Goal: Transaction & Acquisition: Purchase product/service

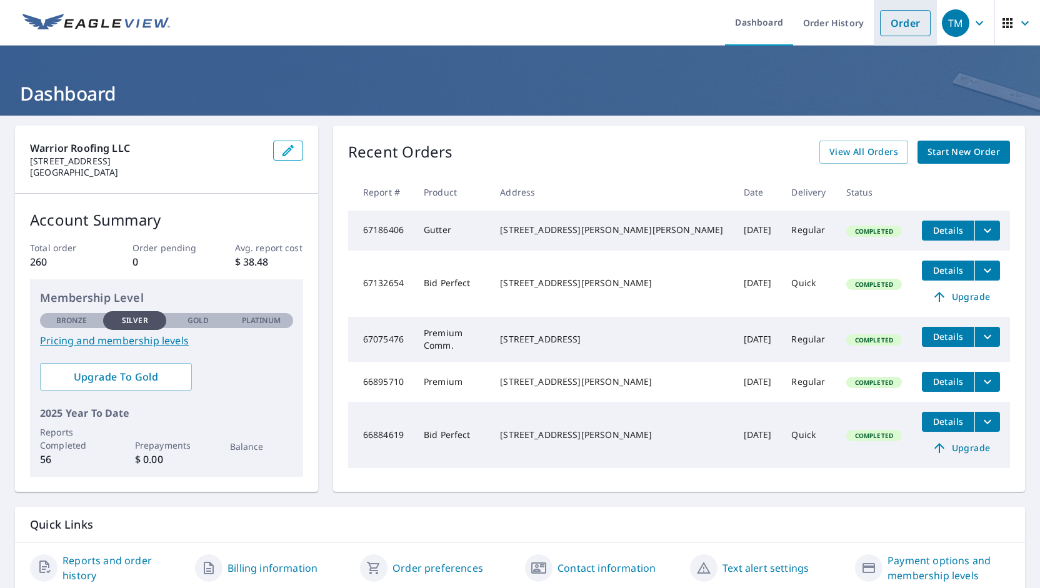
click at [891, 27] on link "Order" at bounding box center [905, 23] width 51 height 26
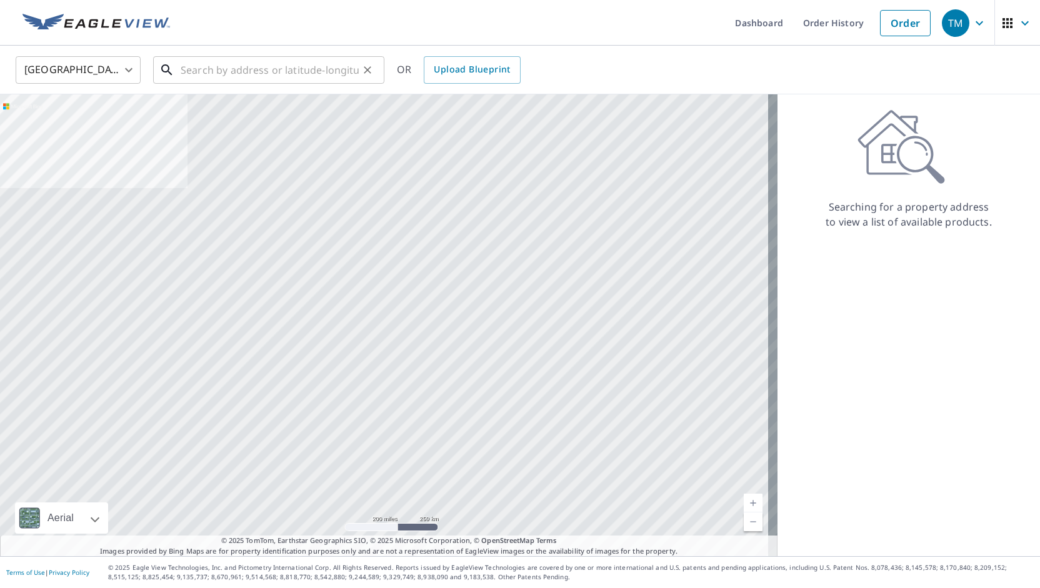
click at [296, 67] on input "text" at bounding box center [270, 69] width 178 height 35
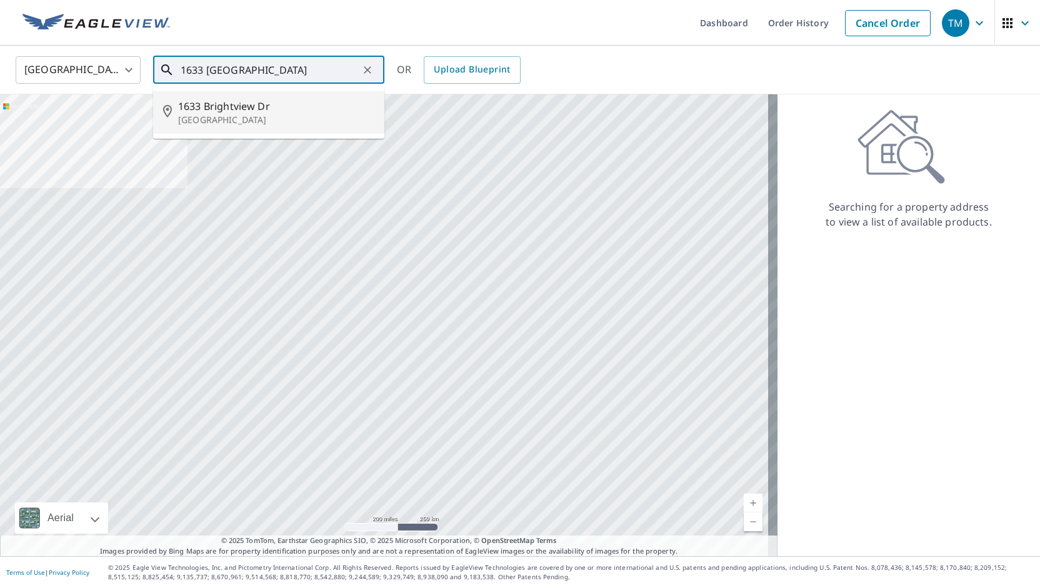
click at [244, 119] on p "[GEOGRAPHIC_DATA]" at bounding box center [276, 120] width 196 height 12
type input "[STREET_ADDRESS]"
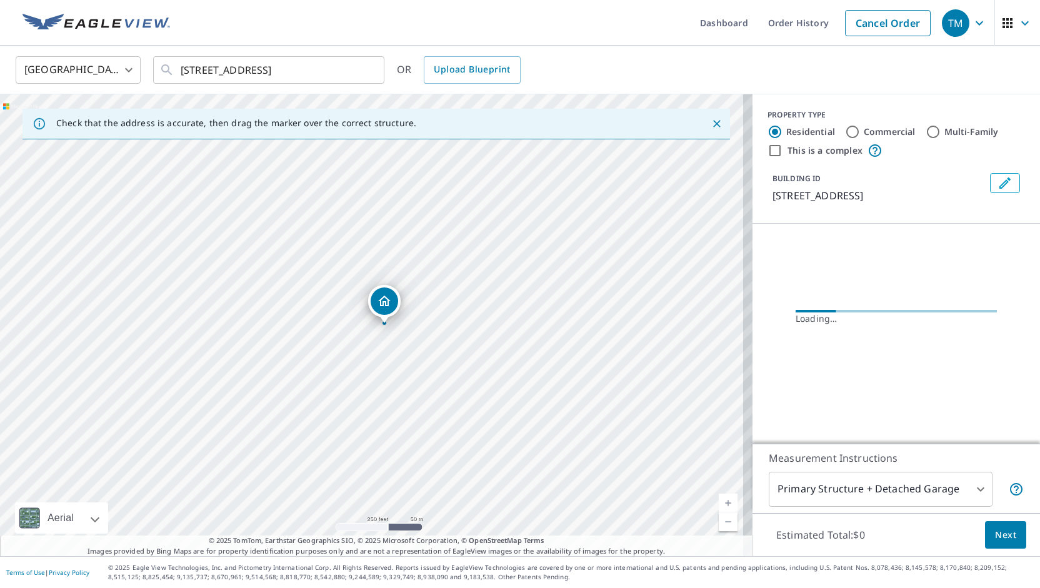
click at [718, 500] on link "Current Level 17, Zoom In" at bounding box center [727, 503] width 19 height 19
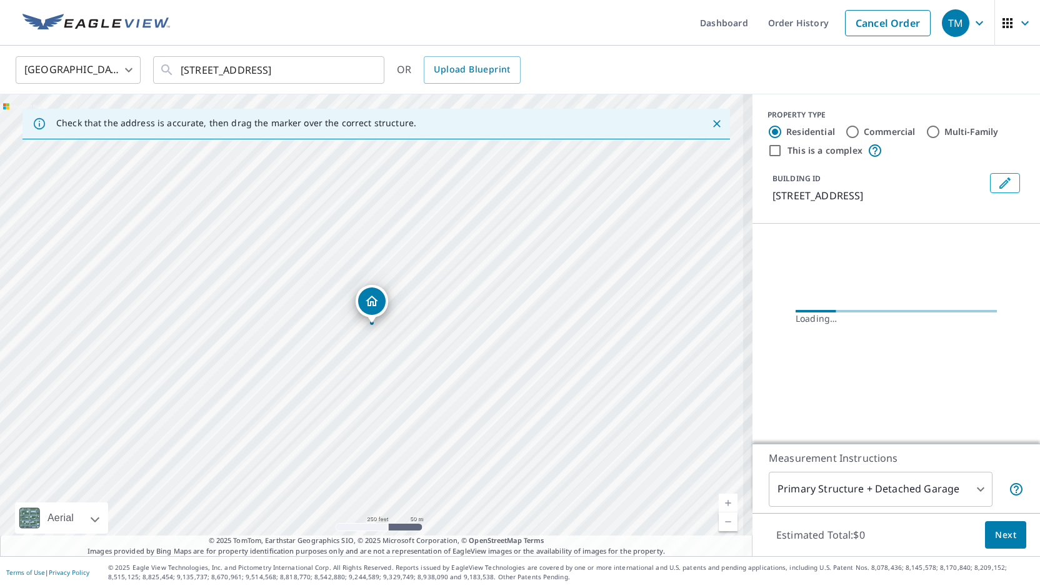
click at [718, 500] on link "Current Level 17.52376234428442, Zoom In" at bounding box center [727, 503] width 19 height 19
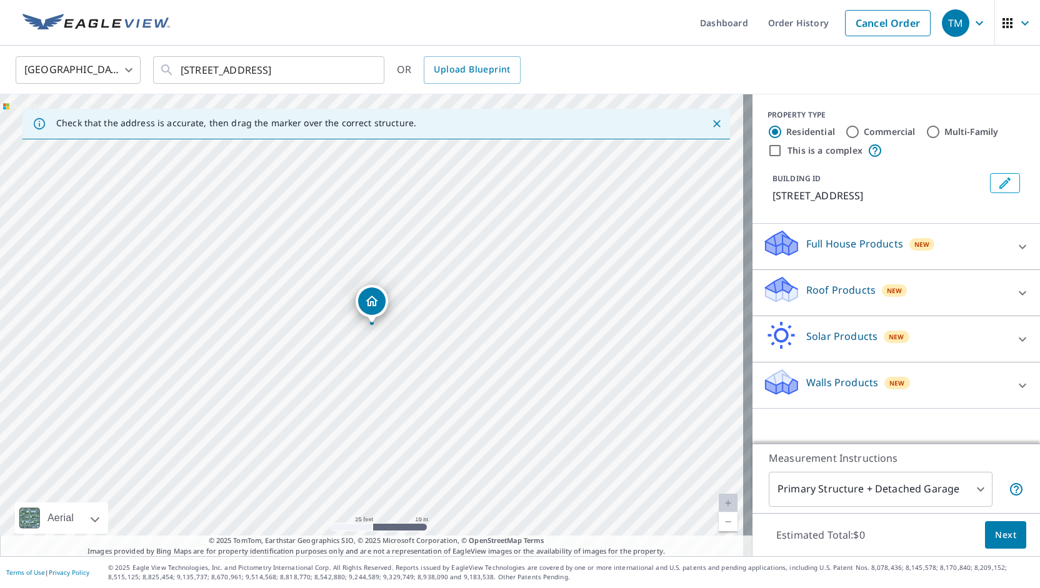
click at [1015, 244] on icon at bounding box center [1022, 246] width 15 height 15
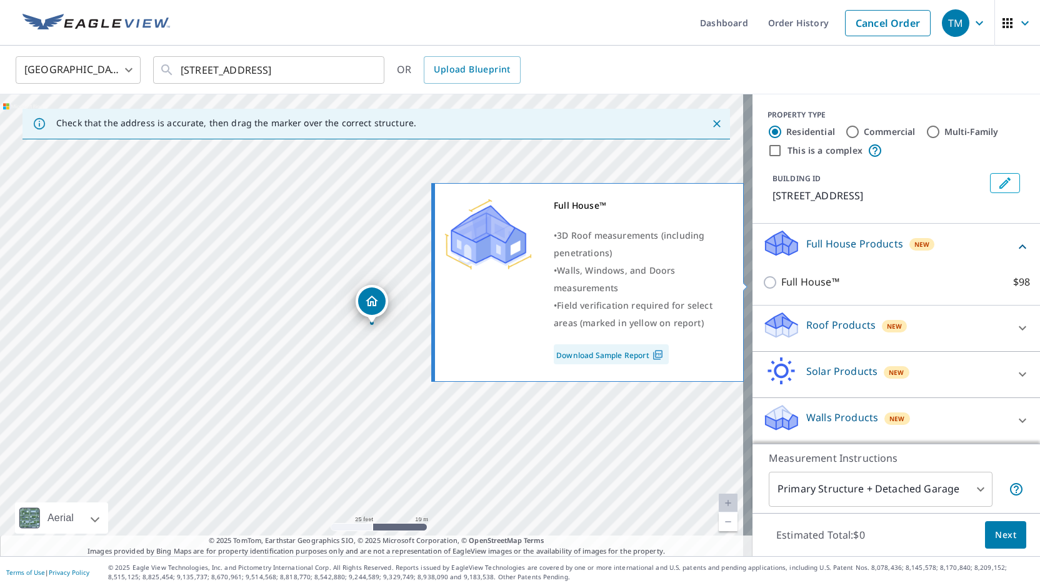
click at [762, 282] on input "Full House™ $98" at bounding box center [771, 282] width 19 height 15
checkbox input "true"
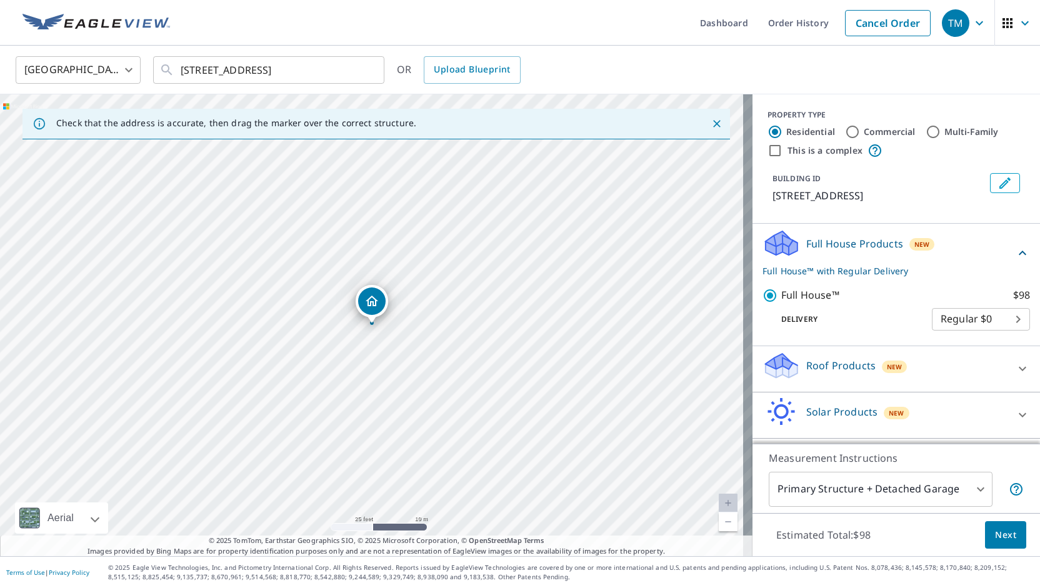
click at [1006, 534] on button "Next" at bounding box center [1005, 535] width 41 height 28
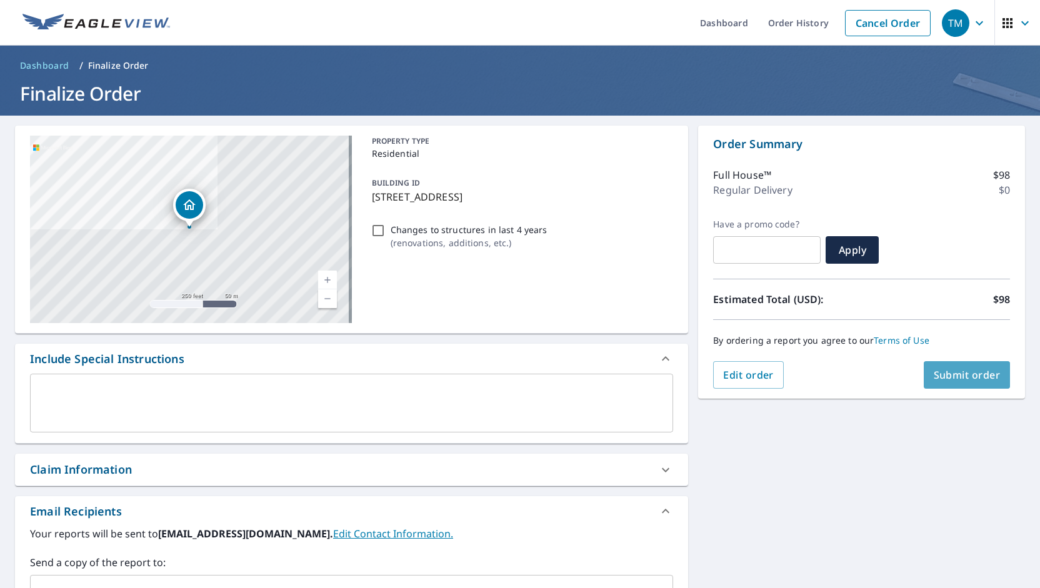
click at [955, 368] on span "Submit order" at bounding box center [966, 375] width 67 height 14
checkbox input "true"
